Goal: Task Accomplishment & Management: Use online tool/utility

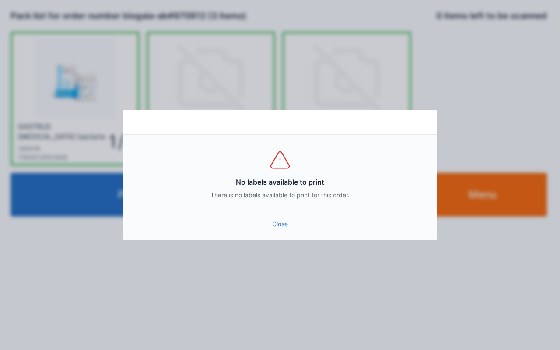
click at [284, 224] on link "Close" at bounding box center [280, 224] width 300 height 16
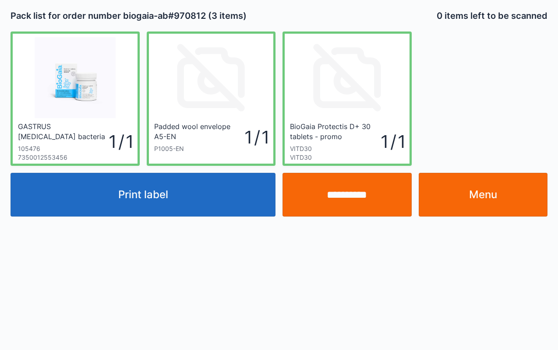
click at [347, 201] on input "**********" at bounding box center [346, 195] width 129 height 44
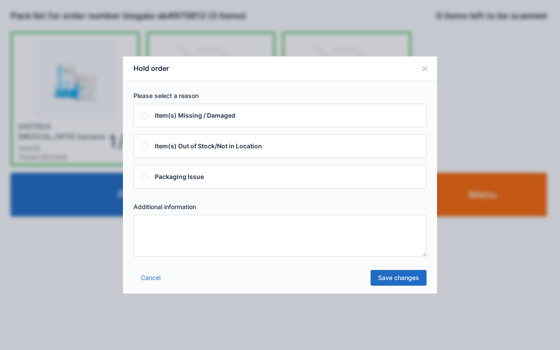
click at [173, 236] on textarea at bounding box center [279, 236] width 293 height 42
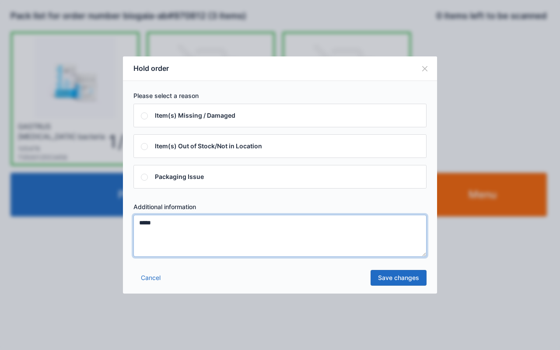
type textarea "****"
click at [402, 284] on link "Save changes" at bounding box center [399, 278] width 56 height 16
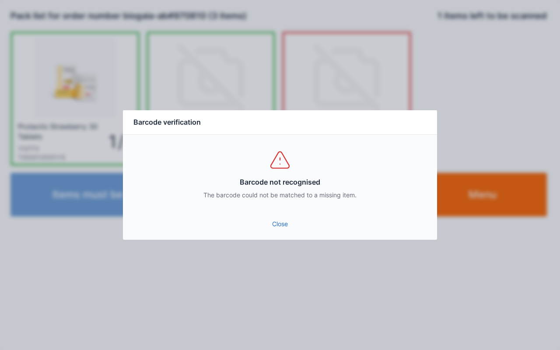
click at [281, 219] on link "Close" at bounding box center [280, 224] width 300 height 16
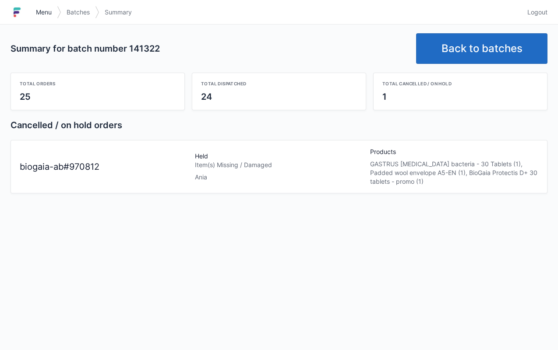
click at [45, 15] on span "Menu" at bounding box center [44, 12] width 16 height 9
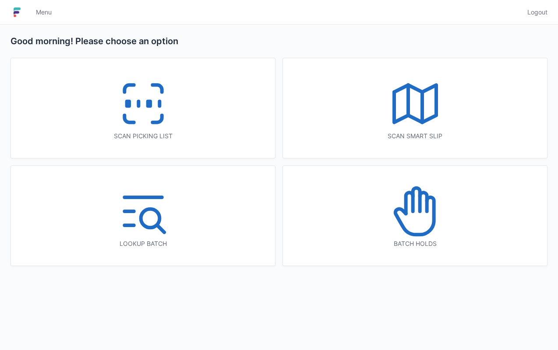
click at [427, 226] on icon at bounding box center [415, 211] width 56 height 56
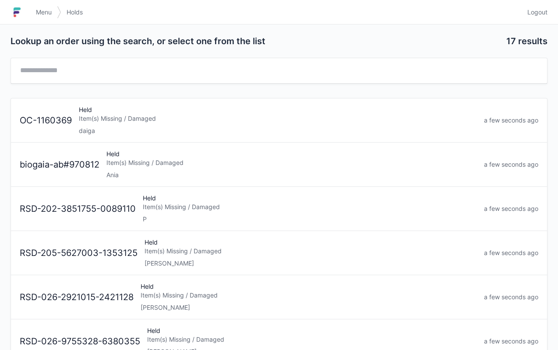
click at [164, 165] on div "Item(s) Missing / Damaged" at bounding box center [291, 162] width 370 height 9
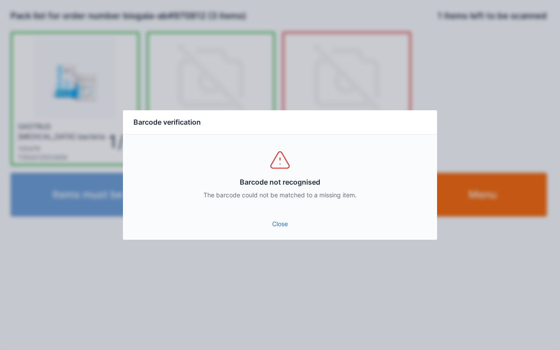
click at [277, 230] on link "Close" at bounding box center [280, 224] width 300 height 16
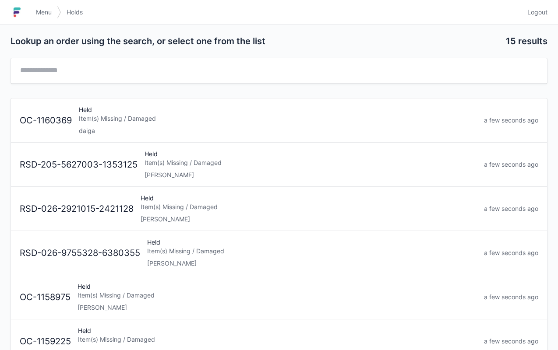
click at [44, 11] on span "Menu" at bounding box center [44, 12] width 16 height 9
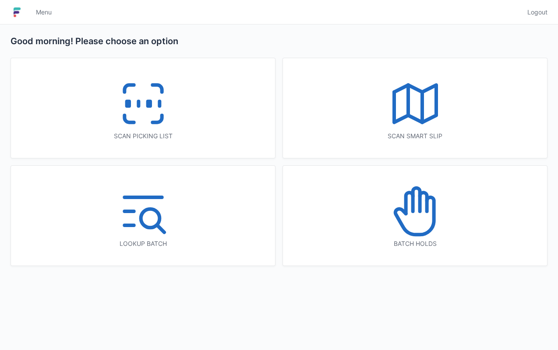
click at [168, 103] on icon at bounding box center [143, 104] width 56 height 56
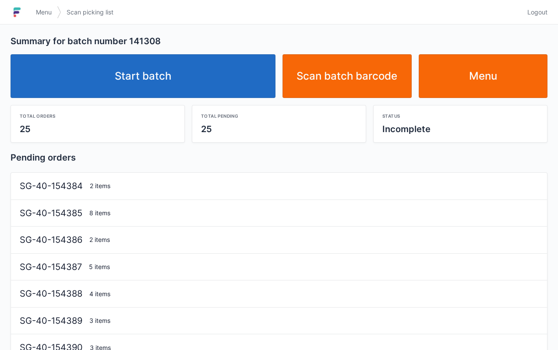
click at [166, 69] on link "Start batch" at bounding box center [143, 76] width 265 height 44
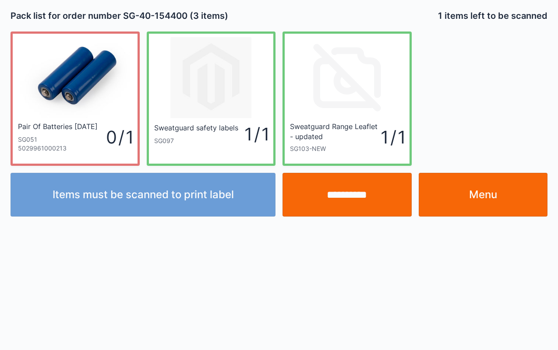
click at [493, 77] on div "Pair Of Batteries [DATE] SG051 5029961000213 0 / 1 Sweatguard safety labels SG0…" at bounding box center [279, 95] width 544 height 141
